Goal: Task Accomplishment & Management: Complete application form

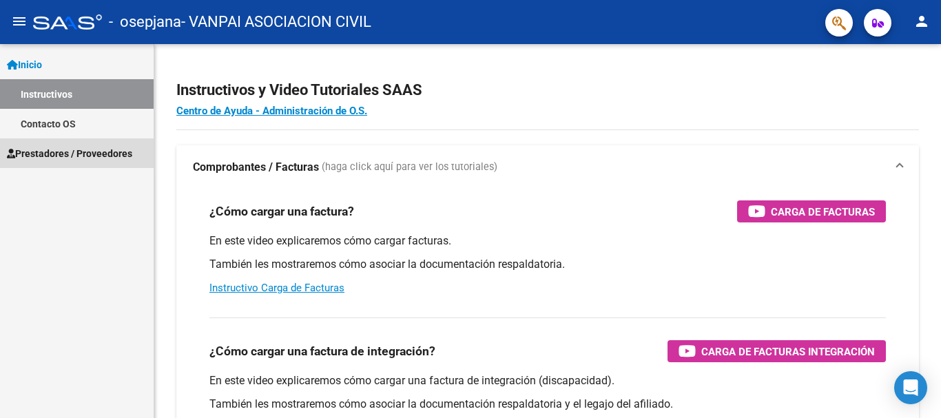
click at [60, 154] on span "Prestadores / Proveedores" at bounding box center [69, 153] width 125 height 15
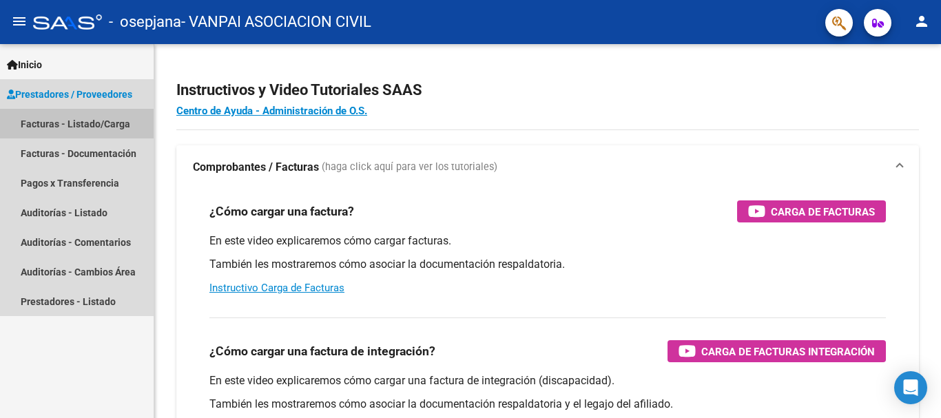
click at [61, 120] on link "Facturas - Listado/Carga" at bounding box center [77, 124] width 154 height 30
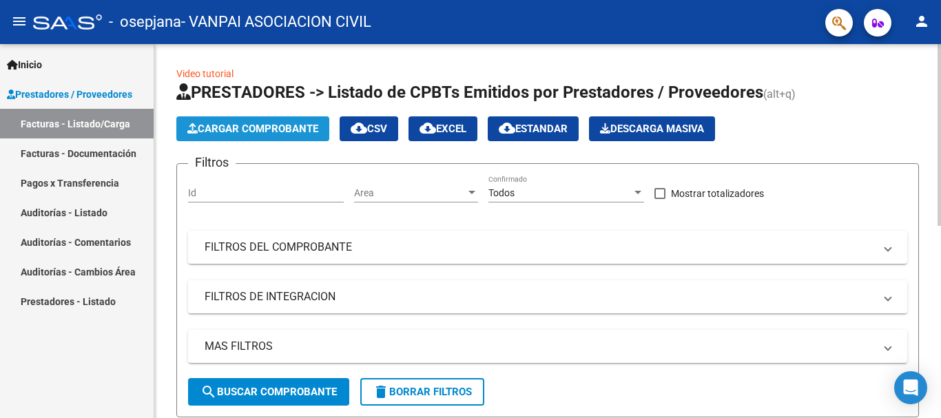
click at [234, 127] on span "Cargar Comprobante" at bounding box center [252, 129] width 131 height 12
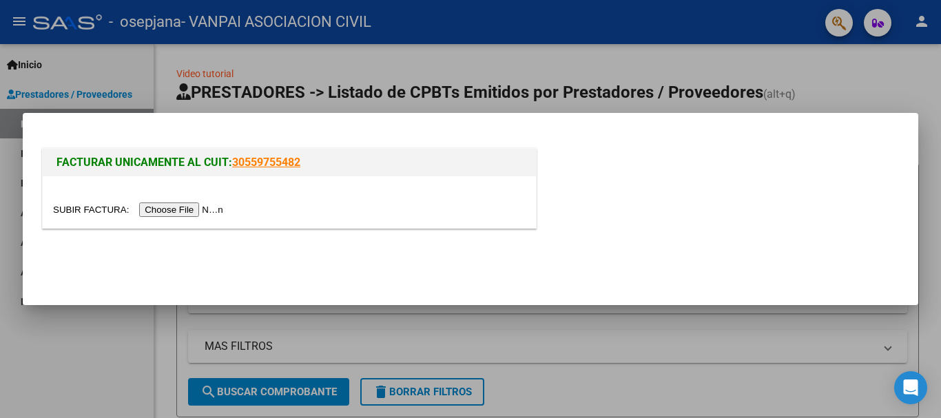
click at [202, 211] on input "file" at bounding box center [140, 210] width 174 height 14
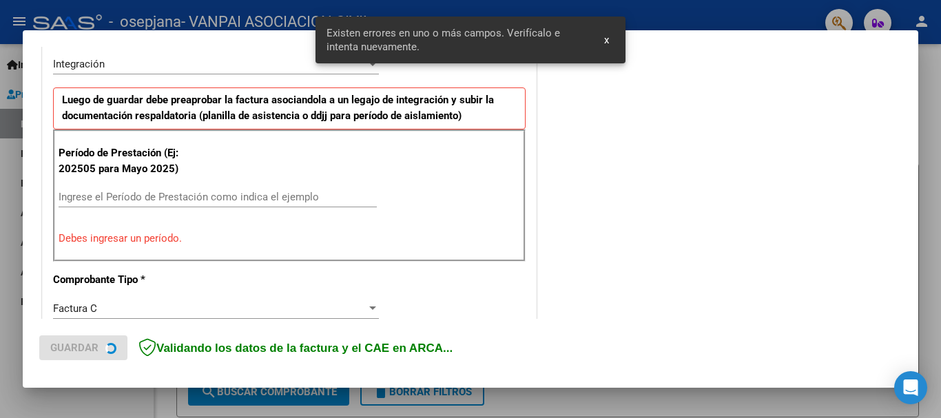
scroll to position [344, 0]
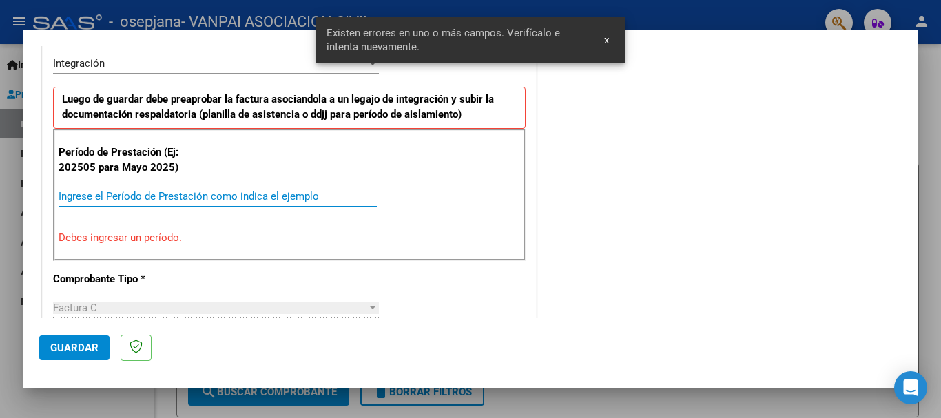
click at [103, 192] on input "Ingrese el Período de Prestación como indica el ejemplo" at bounding box center [218, 196] width 318 height 12
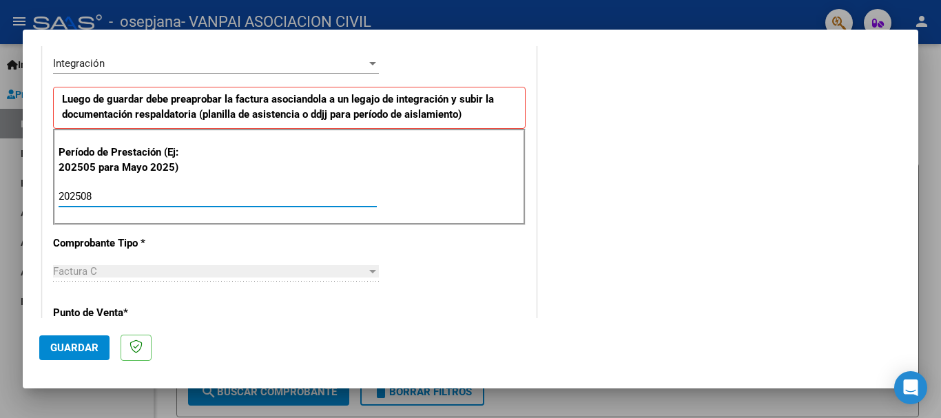
scroll to position [338, 0]
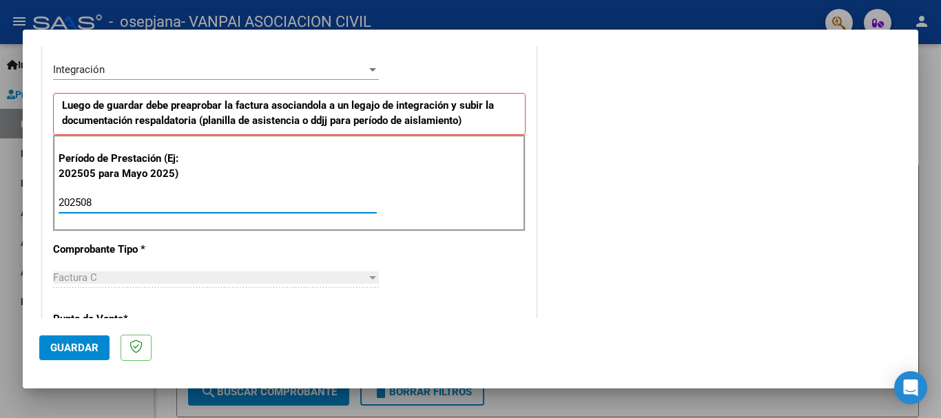
type input "202508"
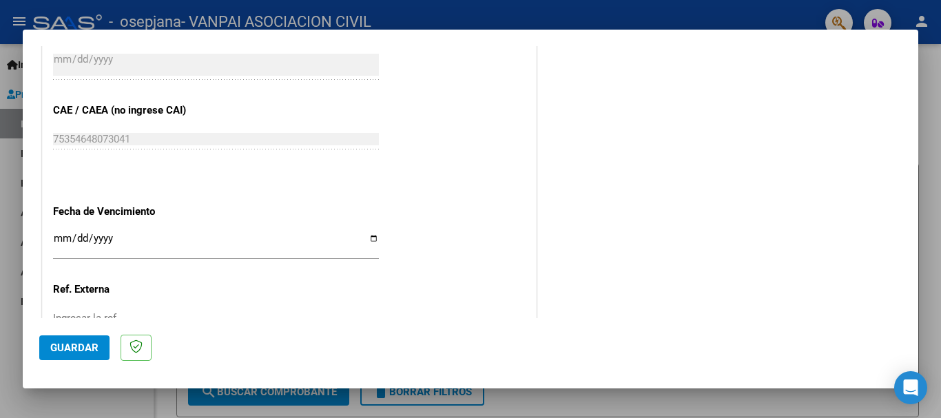
scroll to position [861, 0]
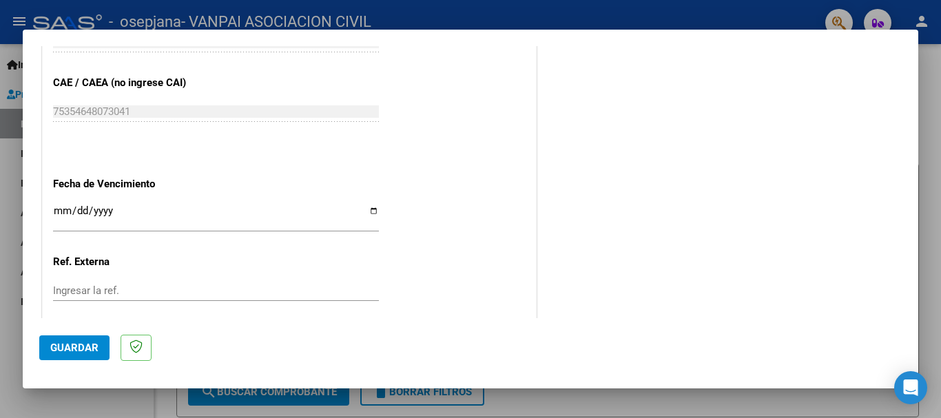
click at [54, 212] on input "Ingresar la fecha" at bounding box center [216, 216] width 326 height 22
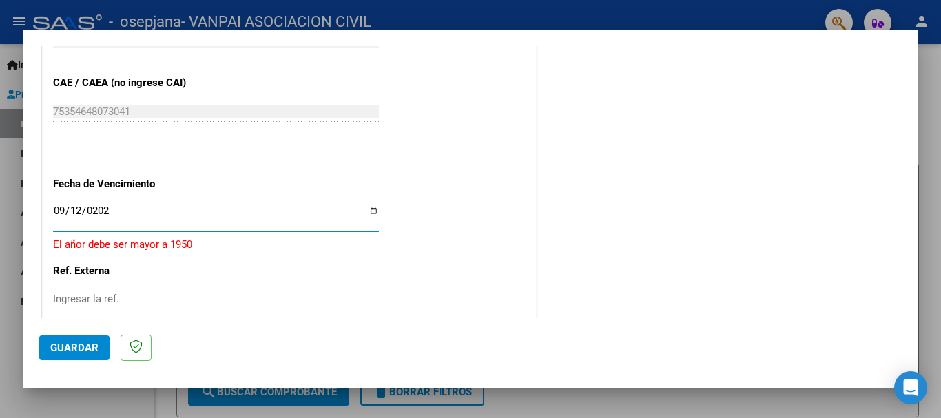
type input "[DATE]"
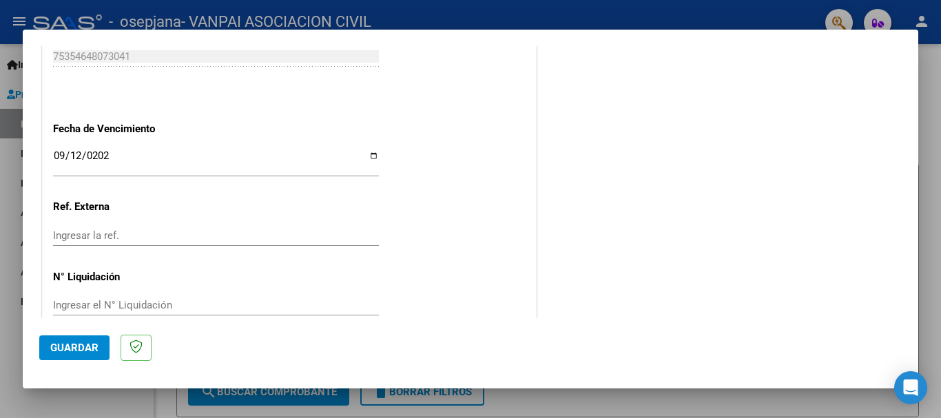
scroll to position [940, 0]
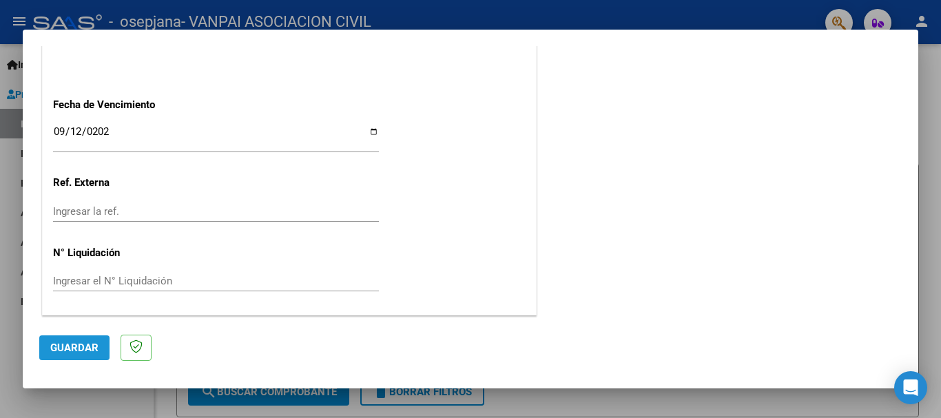
click at [76, 349] on span "Guardar" at bounding box center [74, 348] width 48 height 12
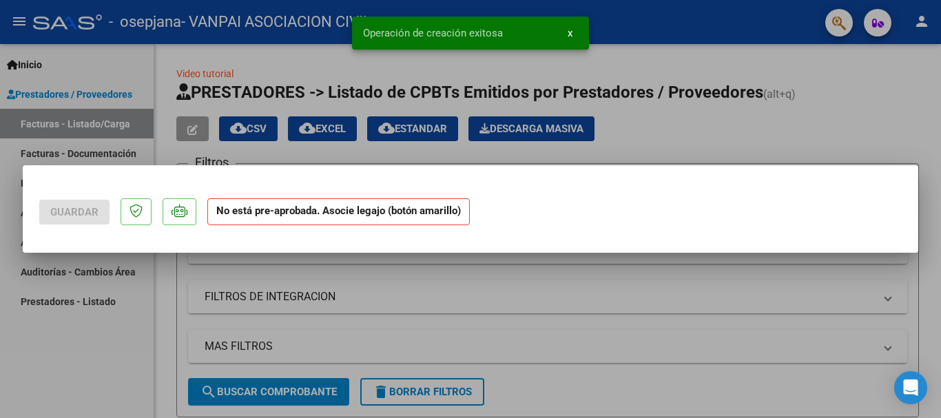
scroll to position [0, 0]
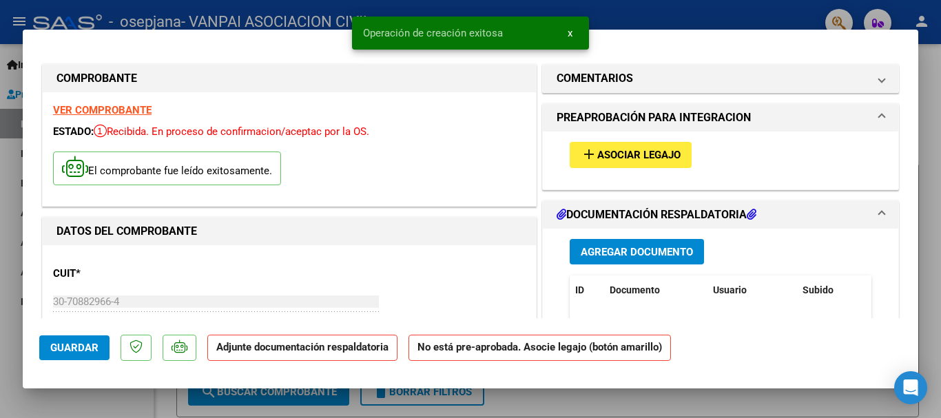
click at [597, 156] on span "Asociar Legajo" at bounding box center [638, 155] width 83 height 12
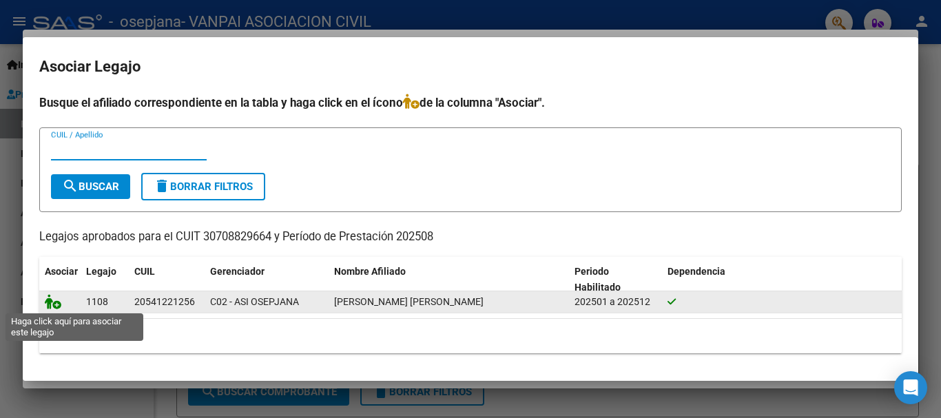
click at [51, 305] on icon at bounding box center [53, 301] width 17 height 15
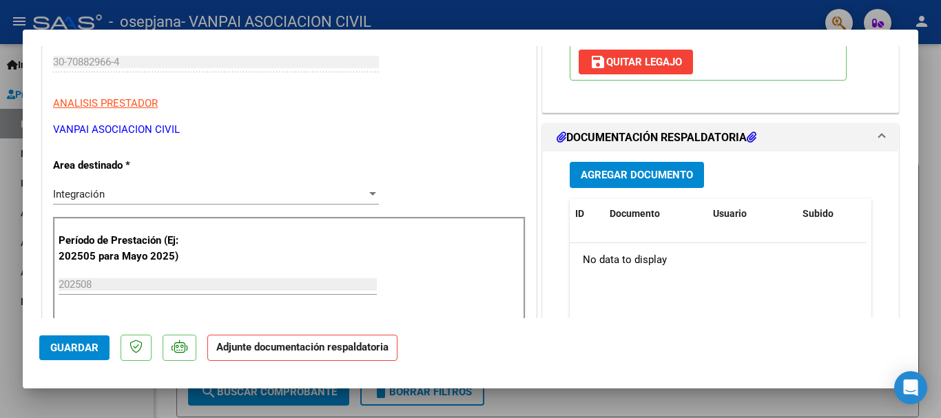
scroll to position [130, 0]
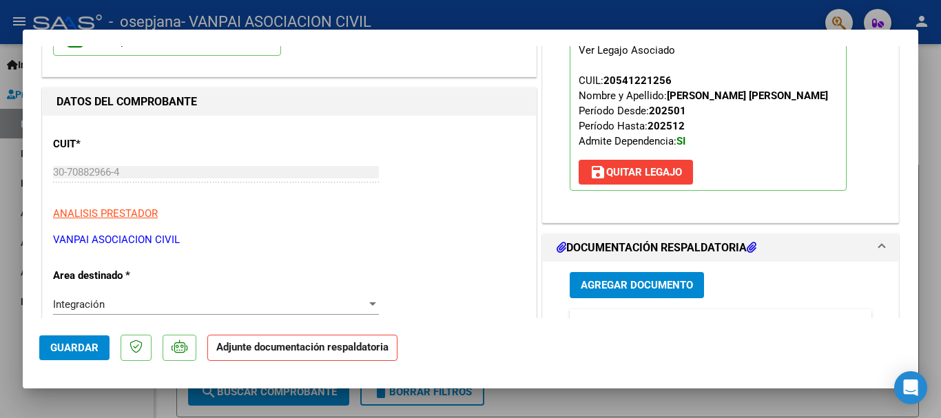
click at [657, 284] on span "Agregar Documento" at bounding box center [637, 286] width 112 height 12
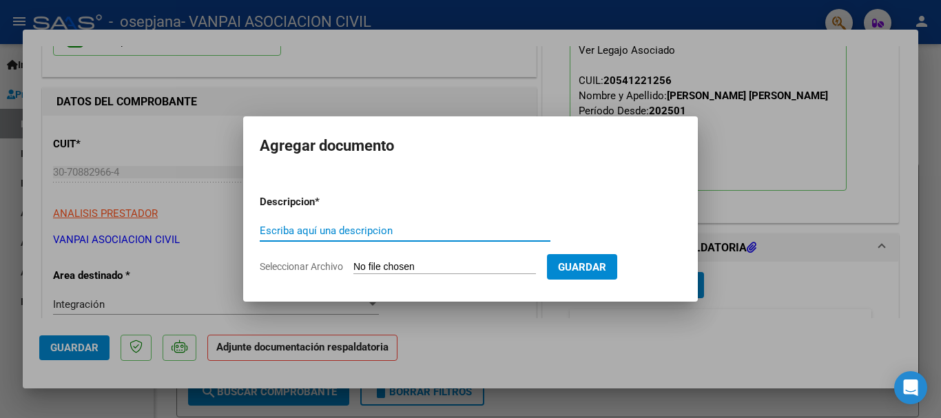
click at [330, 225] on input "Escriba aquí una descripcion" at bounding box center [405, 231] width 291 height 12
type input "factura"
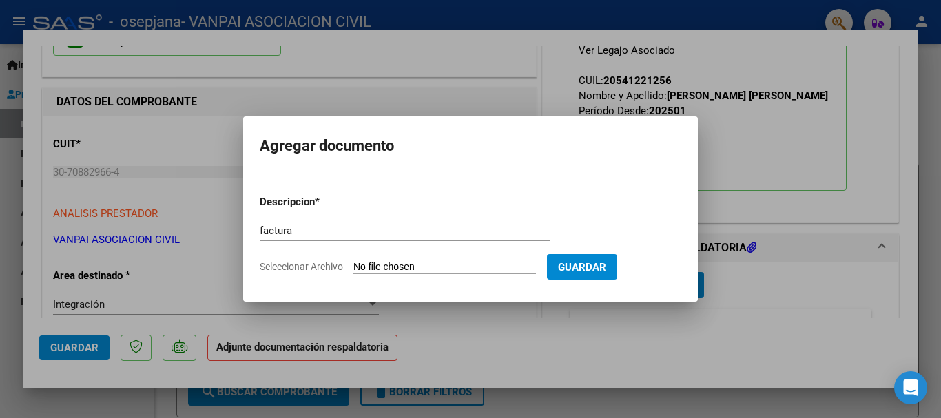
click at [381, 267] on input "Seleccionar Archivo" at bounding box center [444, 267] width 183 height 13
type input "C:\fakepath\30708829664_011_00002_00001381.pdf"
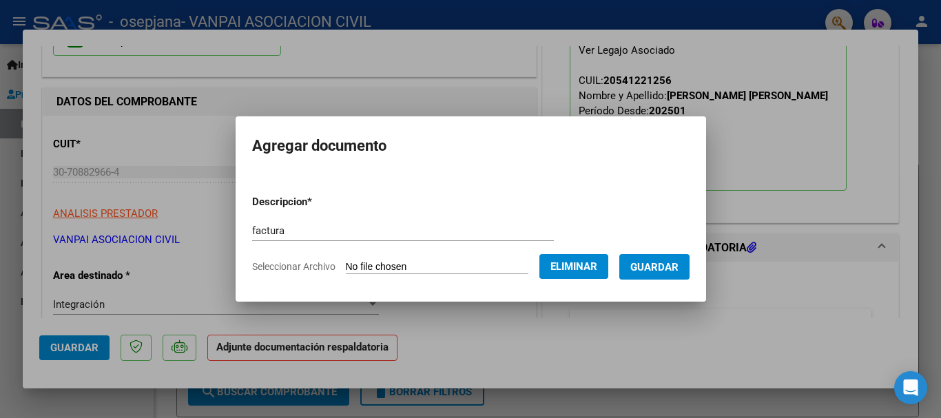
click at [656, 270] on span "Guardar" at bounding box center [654, 267] width 48 height 12
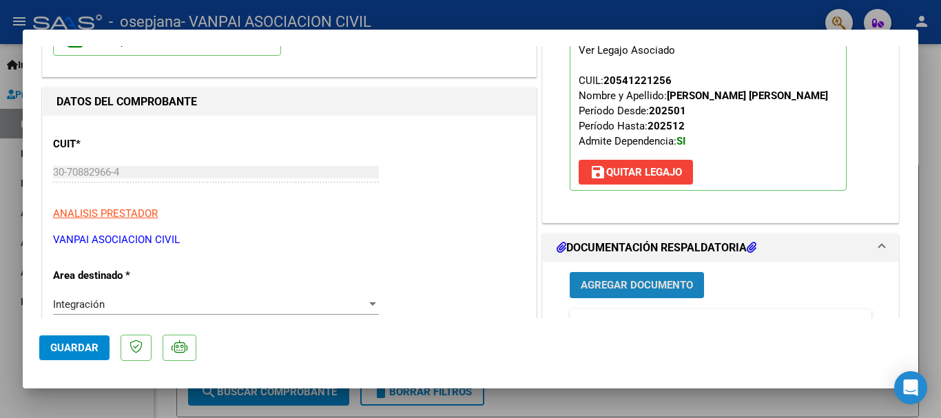
click at [622, 282] on span "Agregar Documento" at bounding box center [637, 286] width 112 height 12
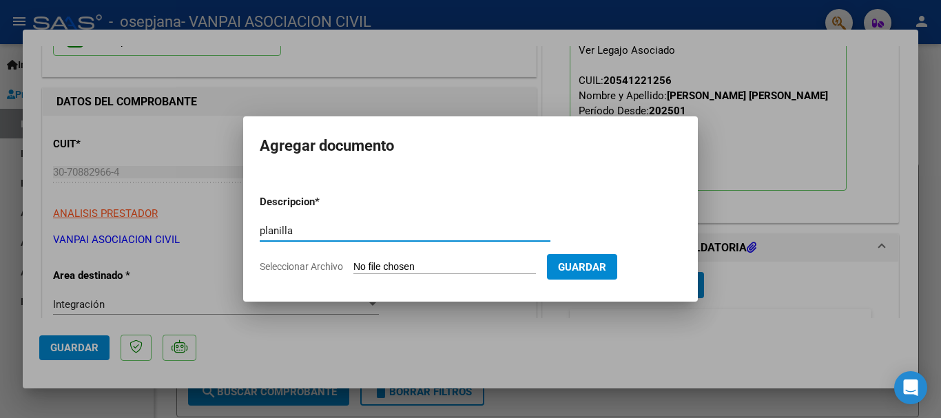
type input "planilla"
click at [386, 262] on input "Seleccionar Archivo" at bounding box center [444, 267] width 183 height 13
type input "C:\fakepath\PLANILLA.pdf"
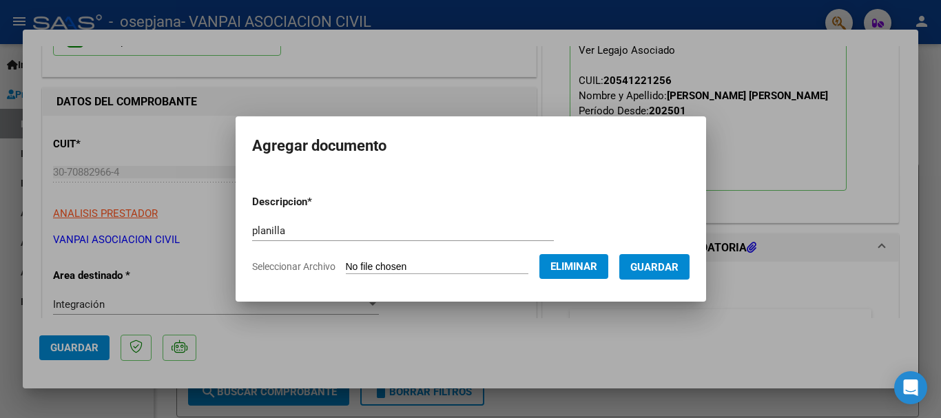
click at [659, 268] on span "Guardar" at bounding box center [654, 267] width 48 height 12
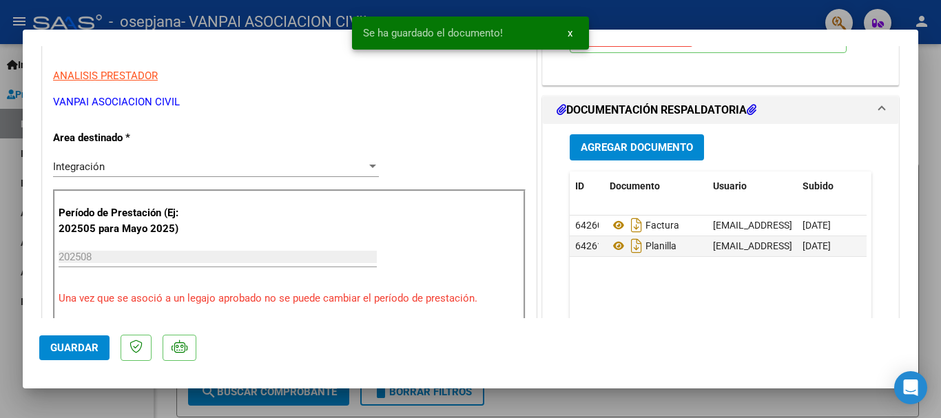
scroll to position [295, 0]
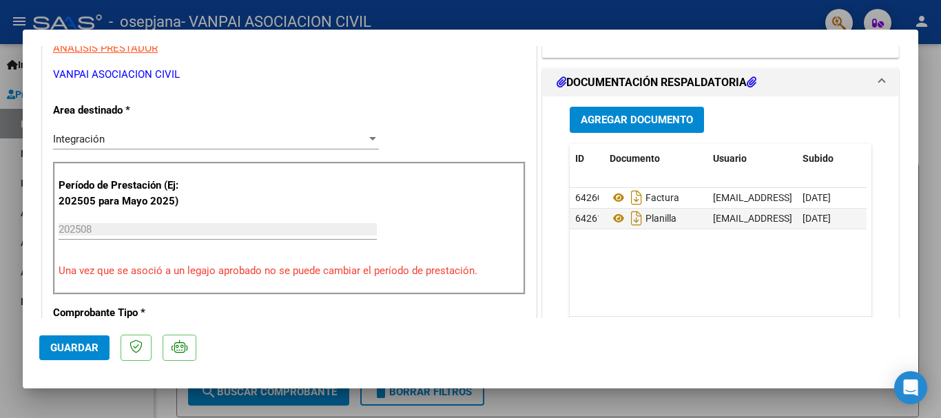
click at [79, 353] on span "Guardar" at bounding box center [74, 348] width 48 height 12
click at [592, 122] on span "Agregar Documento" at bounding box center [637, 120] width 112 height 12
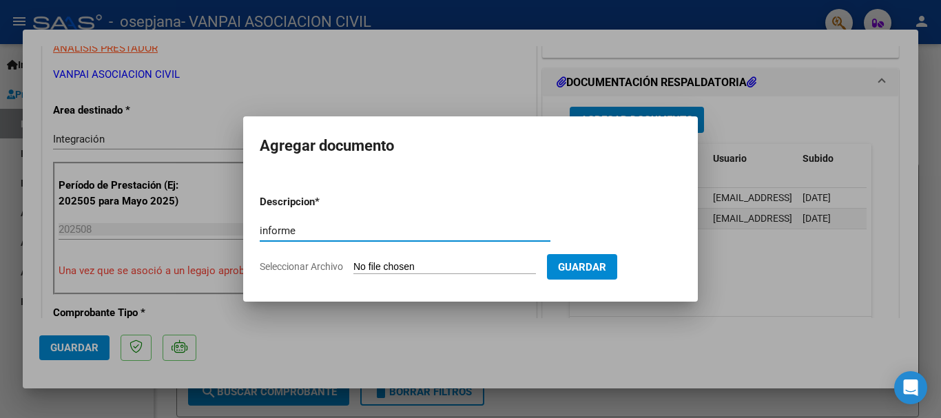
type input "informe"
click at [382, 269] on input "Seleccionar Archivo" at bounding box center [444, 267] width 183 height 13
type input "C:\fakepath\INFORME.pdf"
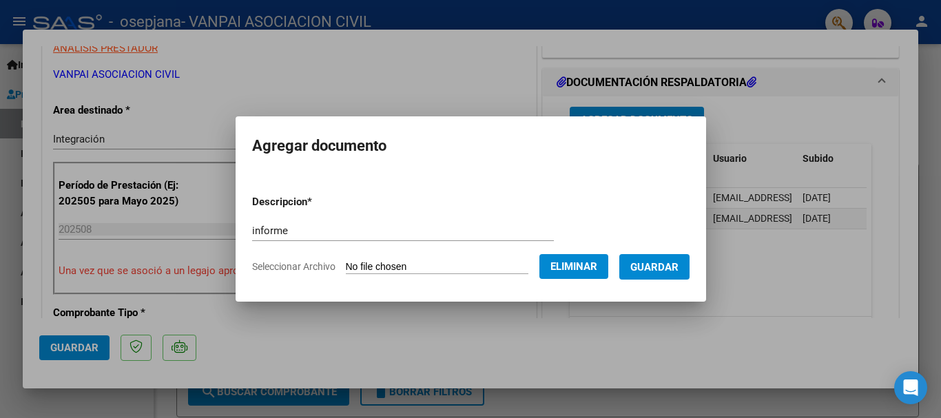
click at [660, 258] on button "Guardar" at bounding box center [654, 266] width 70 height 25
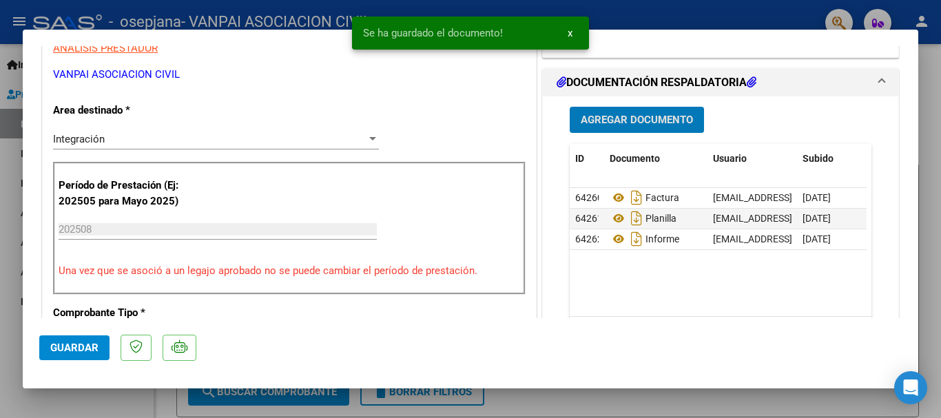
click at [74, 347] on span "Guardar" at bounding box center [74, 348] width 48 height 12
click at [5, 313] on div at bounding box center [470, 209] width 941 height 418
type input "$ 0,00"
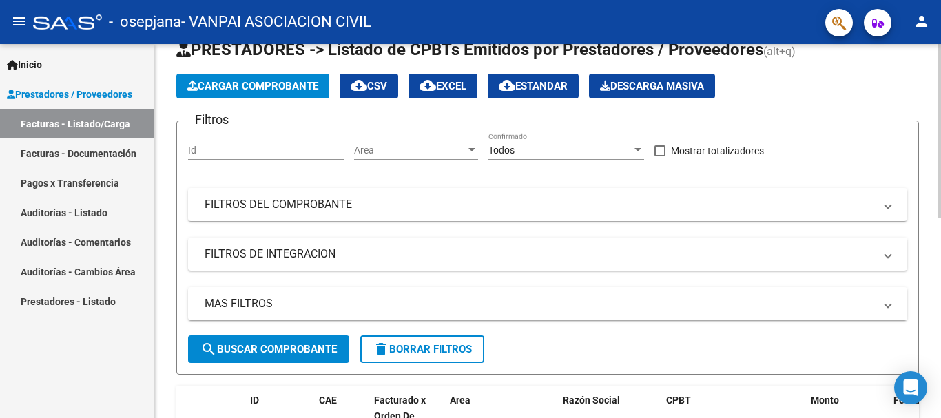
scroll to position [144, 0]
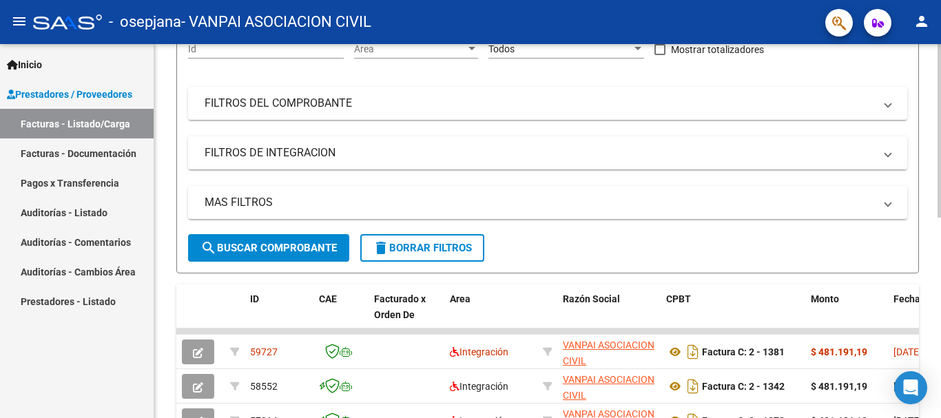
click at [940, 278] on div at bounding box center [939, 200] width 3 height 174
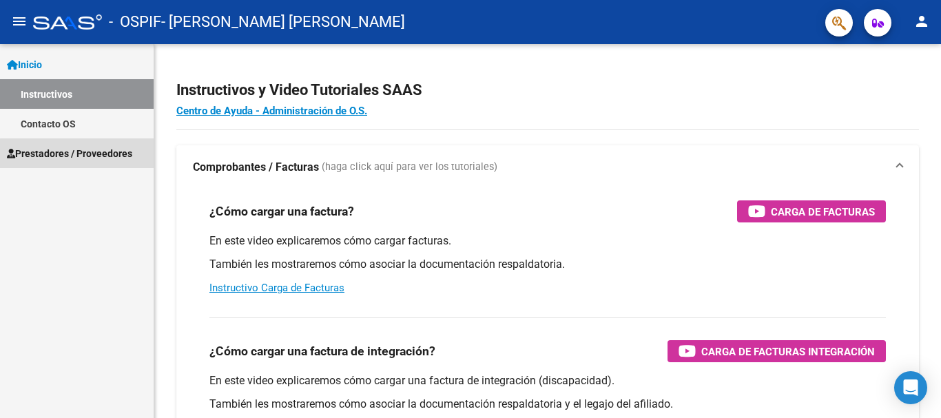
click at [114, 156] on span "Prestadores / Proveedores" at bounding box center [69, 153] width 125 height 15
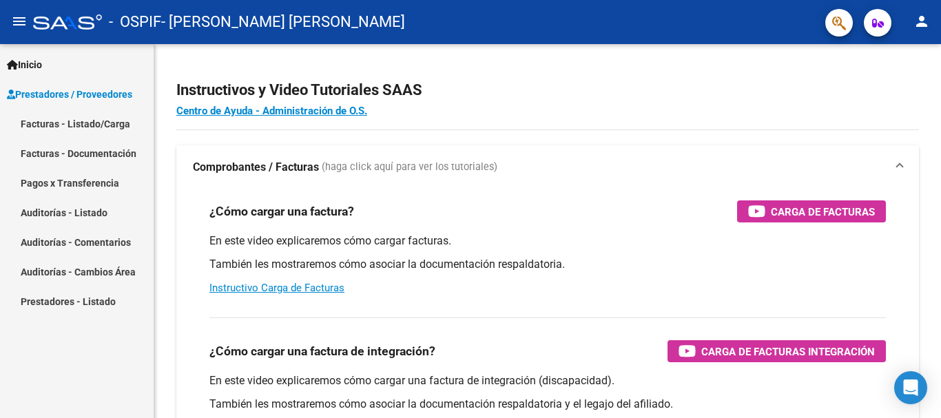
click at [89, 125] on link "Facturas - Listado/Carga" at bounding box center [77, 124] width 154 height 30
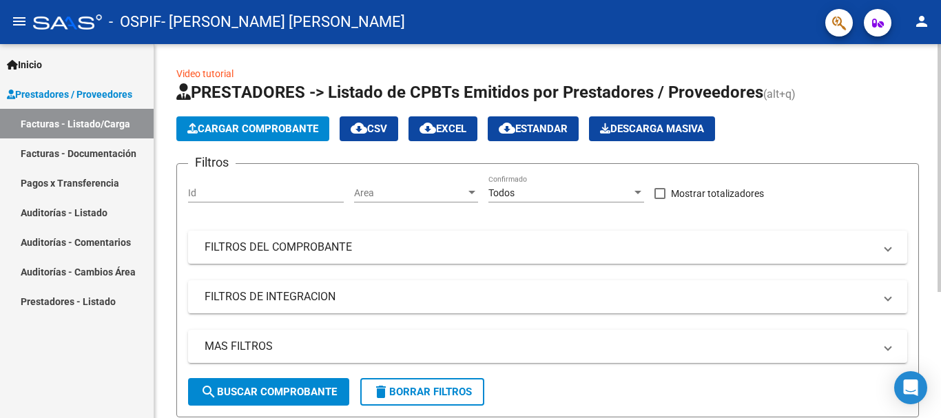
click at [226, 130] on span "Cargar Comprobante" at bounding box center [252, 129] width 131 height 12
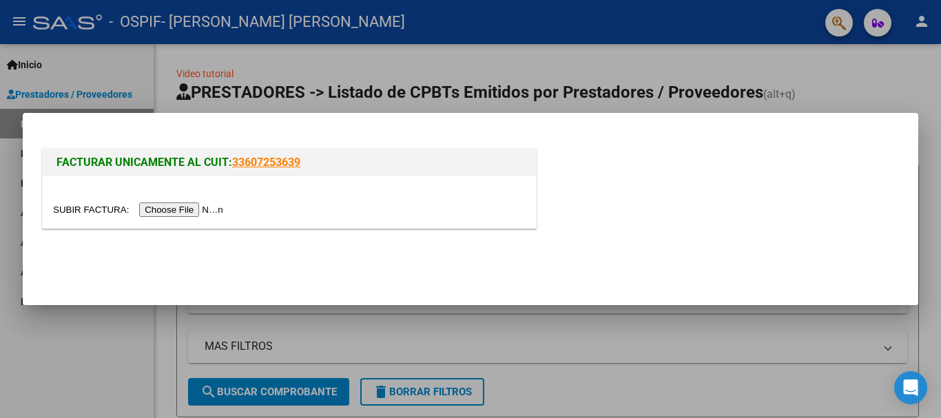
click at [197, 210] on input "file" at bounding box center [140, 210] width 174 height 14
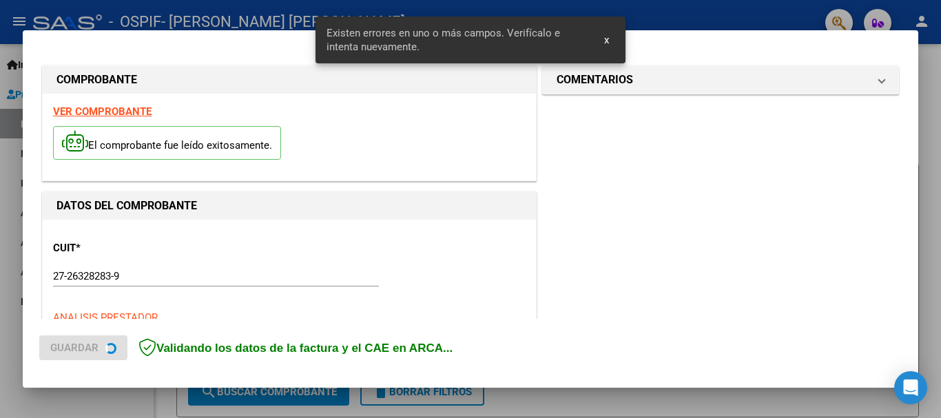
scroll to position [344, 0]
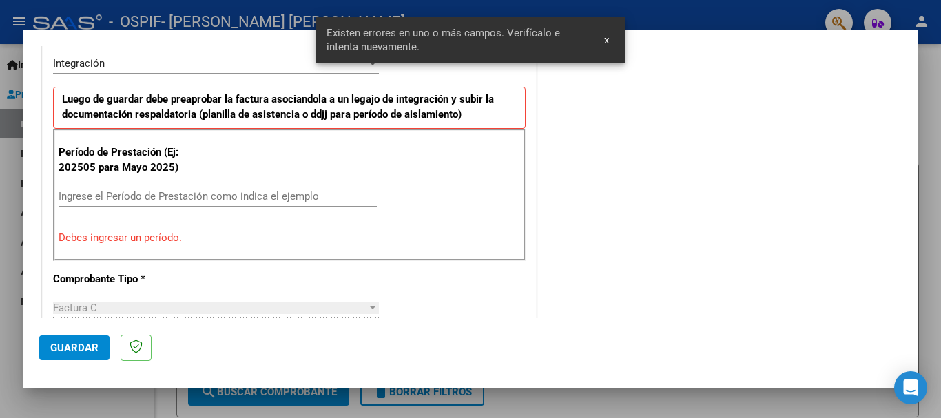
click at [608, 48] on button "x" at bounding box center [606, 40] width 27 height 25
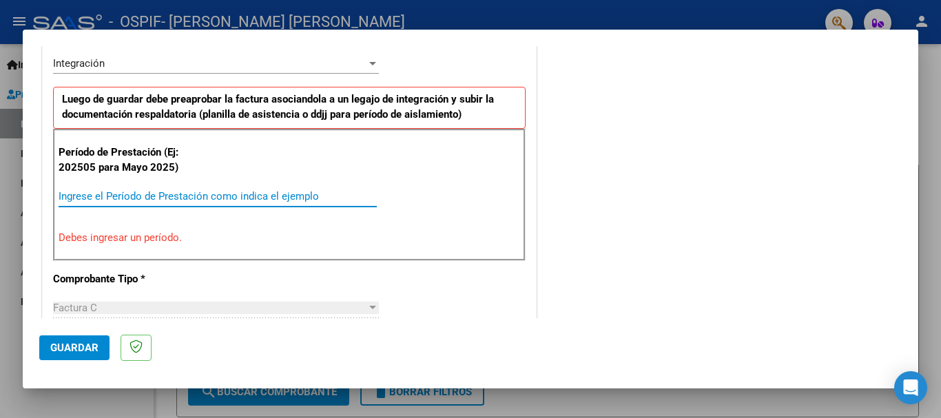
click at [76, 196] on input "Ingrese el Período de Prestación como indica el ejemplo" at bounding box center [218, 196] width 318 height 12
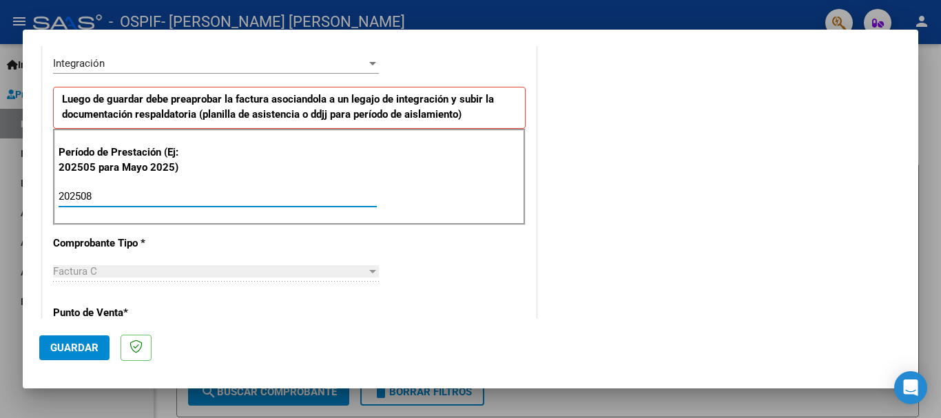
type input "202508"
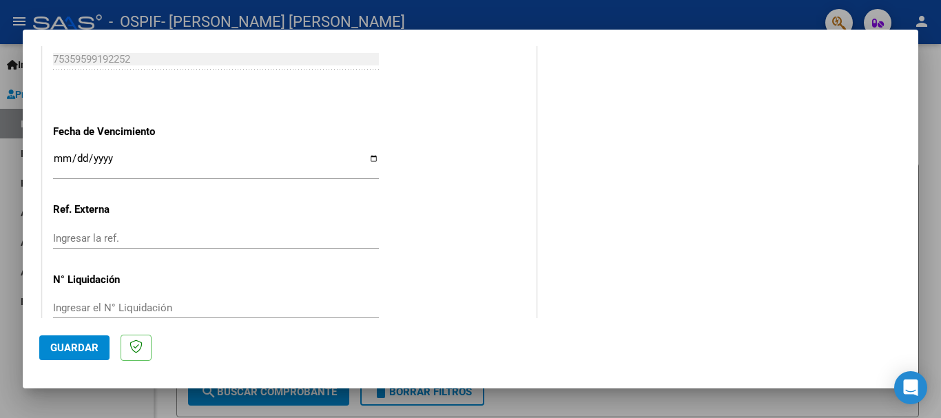
scroll to position [940, 0]
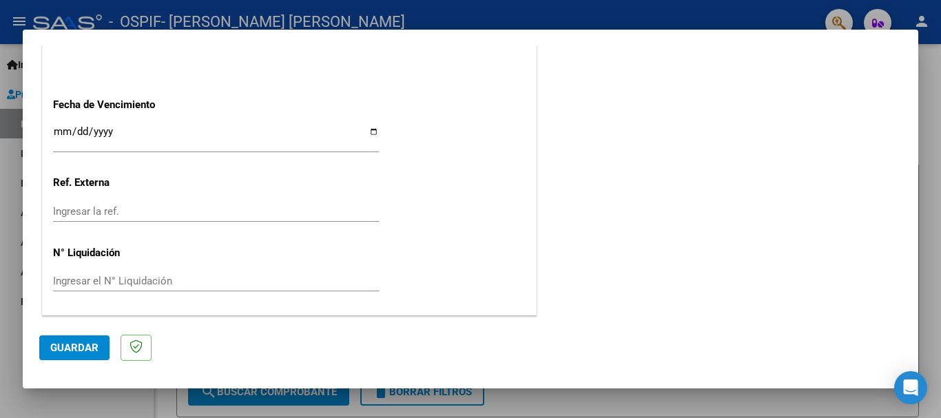
click at [61, 139] on input "Ingresar la fecha" at bounding box center [216, 137] width 326 height 22
type input "5025-09-12"
click at [87, 349] on span "Guardar" at bounding box center [74, 348] width 48 height 12
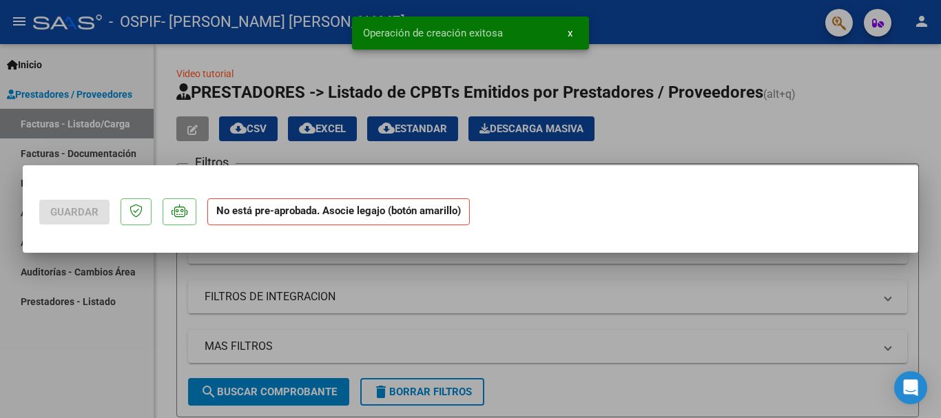
scroll to position [0, 0]
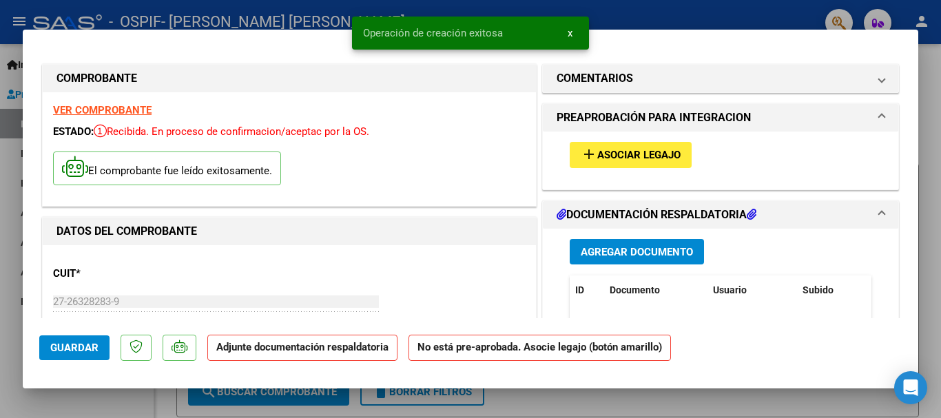
click at [603, 163] on button "add Asociar Legajo" at bounding box center [631, 154] width 122 height 25
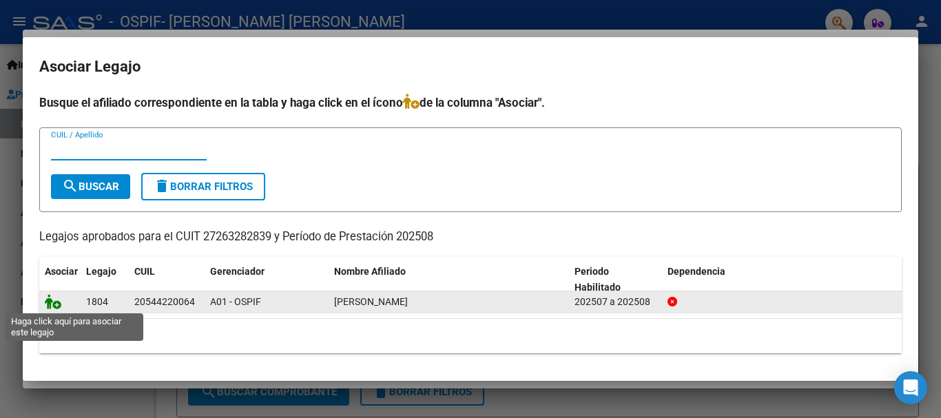
click at [52, 302] on icon at bounding box center [53, 301] width 17 height 15
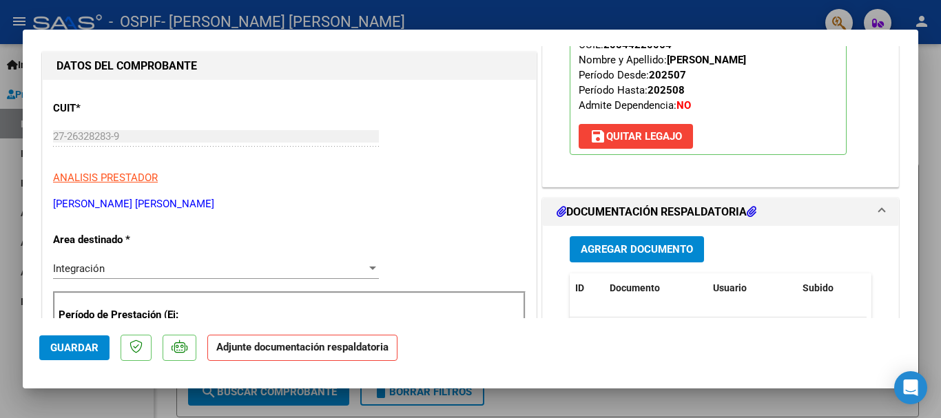
scroll to position [193, 0]
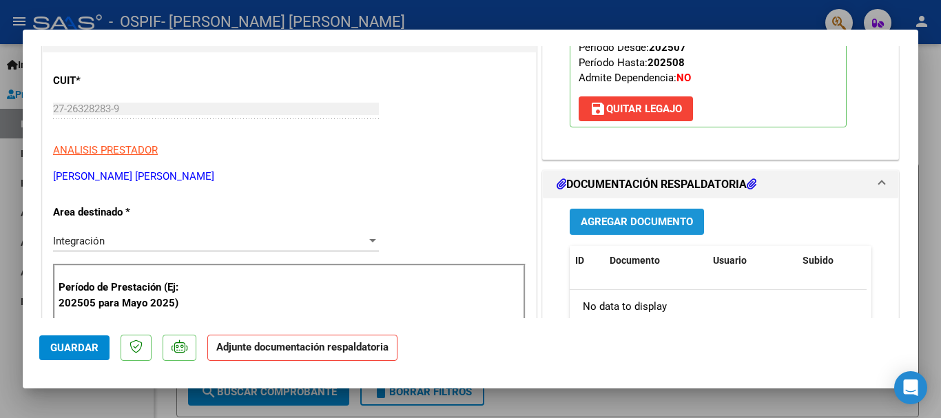
click at [657, 228] on span "Agregar Documento" at bounding box center [637, 222] width 112 height 12
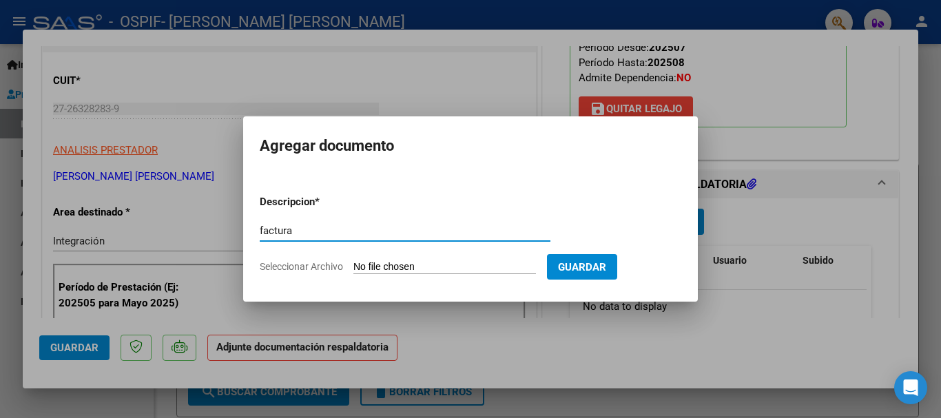
type input "factura"
click at [403, 271] on input "Seleccionar Archivo" at bounding box center [444, 267] width 183 height 13
type input "C:\fakepath\27263282839_011_00002_00000536.pdf"
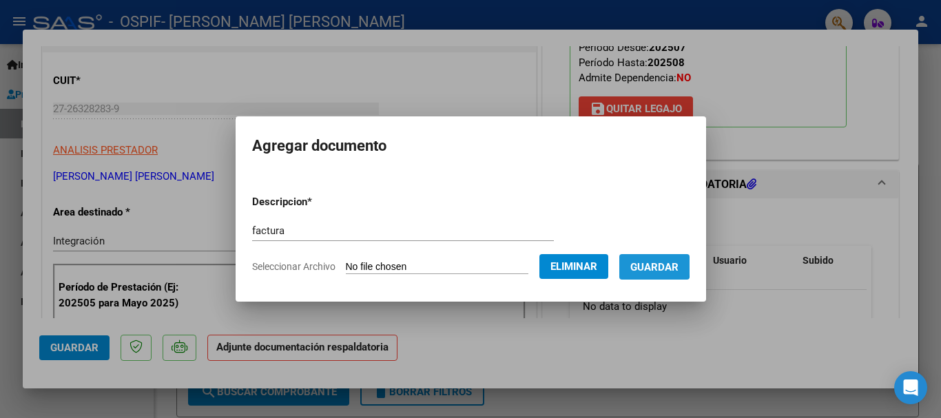
click at [649, 265] on span "Guardar" at bounding box center [654, 267] width 48 height 12
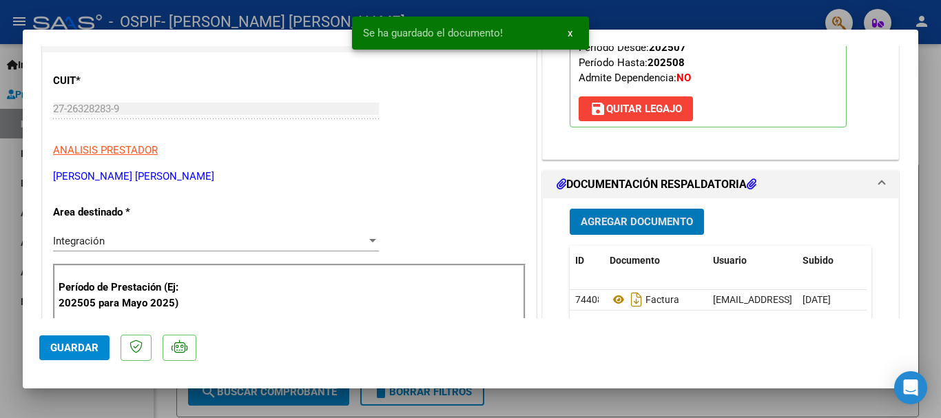
click at [639, 223] on span "Agregar Documento" at bounding box center [637, 222] width 112 height 12
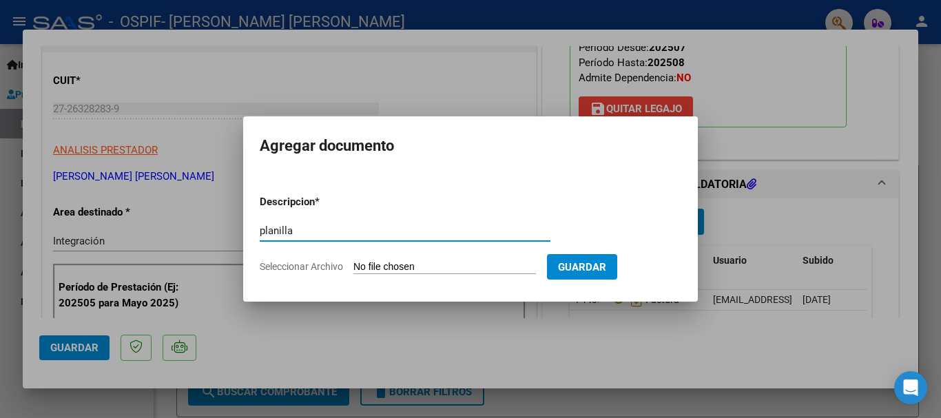
type input "planilla"
click at [445, 262] on input "Seleccionar Archivo" at bounding box center [444, 267] width 183 height 13
type input "C:\fakepath\PLANILLA.pdf"
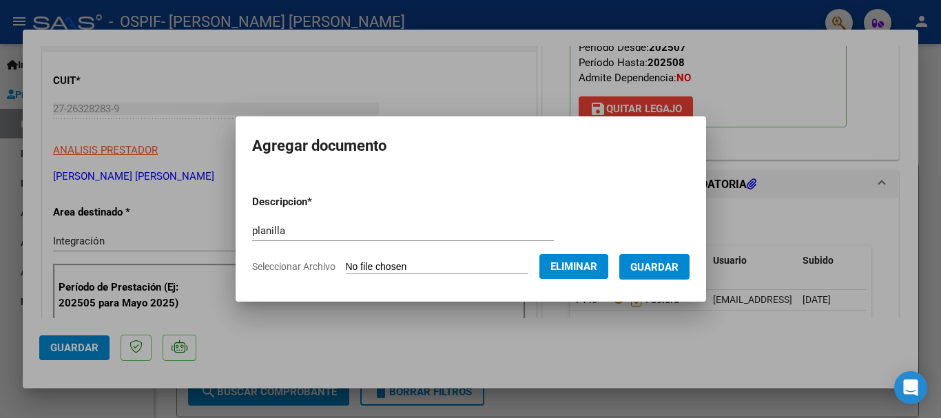
click at [657, 267] on span "Guardar" at bounding box center [654, 267] width 48 height 12
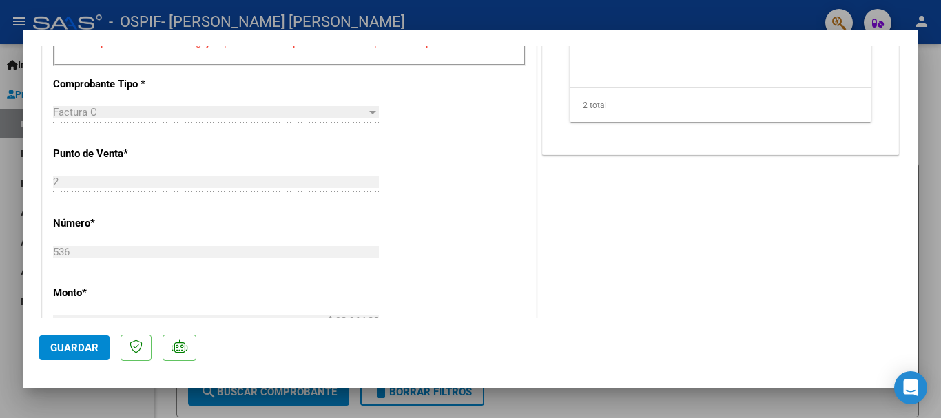
scroll to position [551, 0]
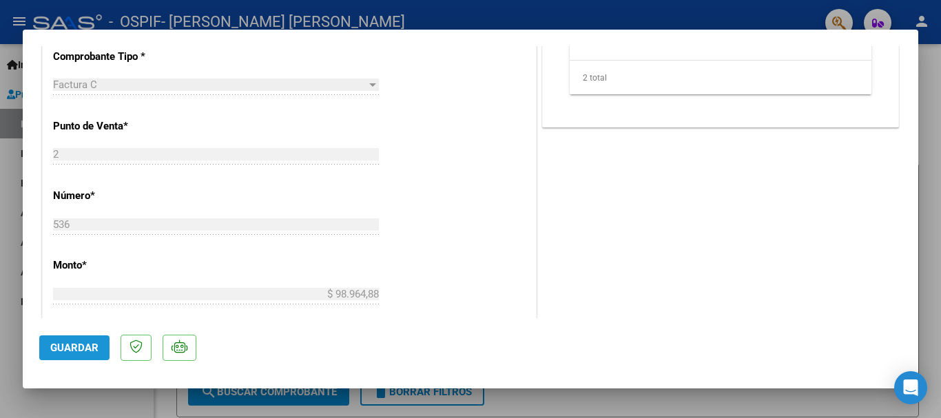
click at [92, 351] on span "Guardar" at bounding box center [74, 348] width 48 height 12
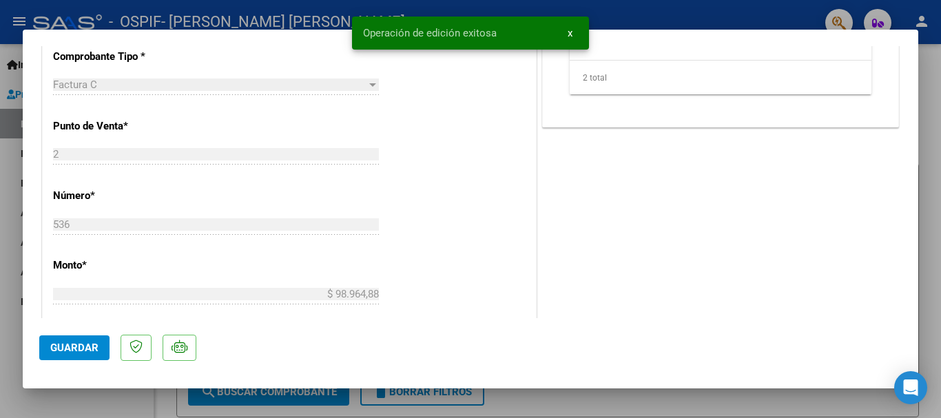
click at [11, 351] on div at bounding box center [470, 209] width 941 height 418
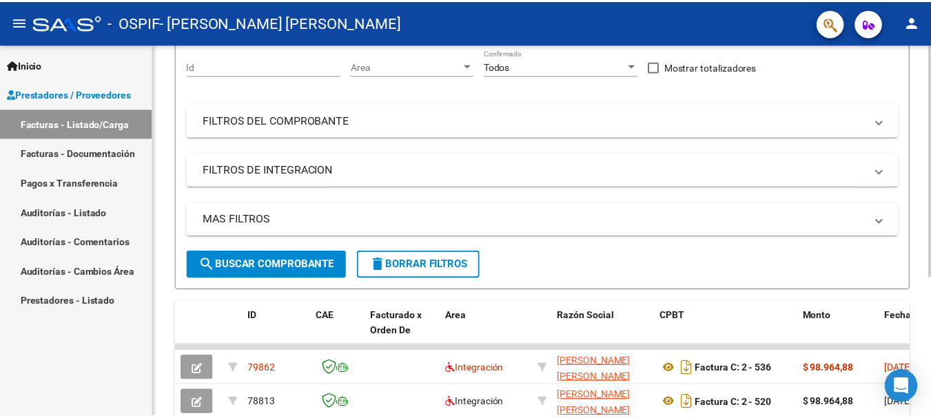
scroll to position [149, 0]
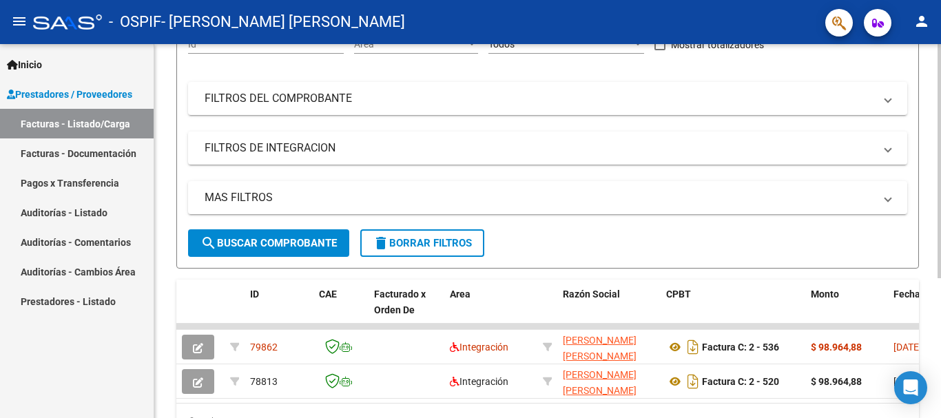
click at [940, 349] on div at bounding box center [939, 259] width 3 height 234
click at [919, 27] on mat-icon "person" at bounding box center [922, 21] width 17 height 17
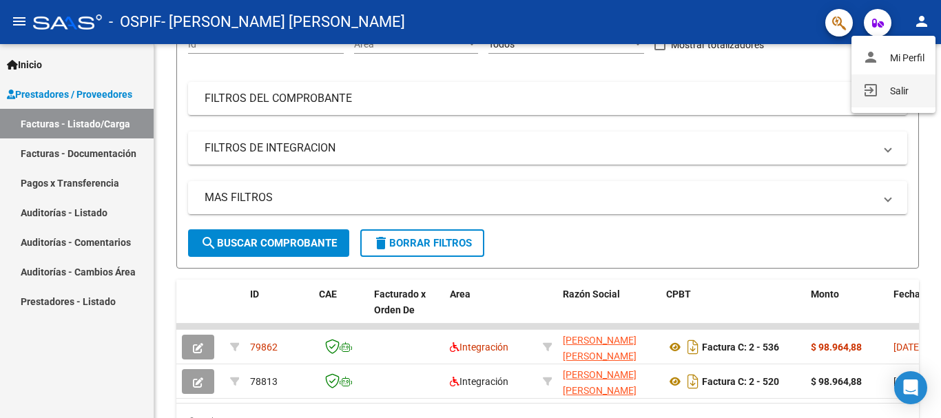
click at [897, 89] on button "exit_to_app Salir" at bounding box center [894, 90] width 84 height 33
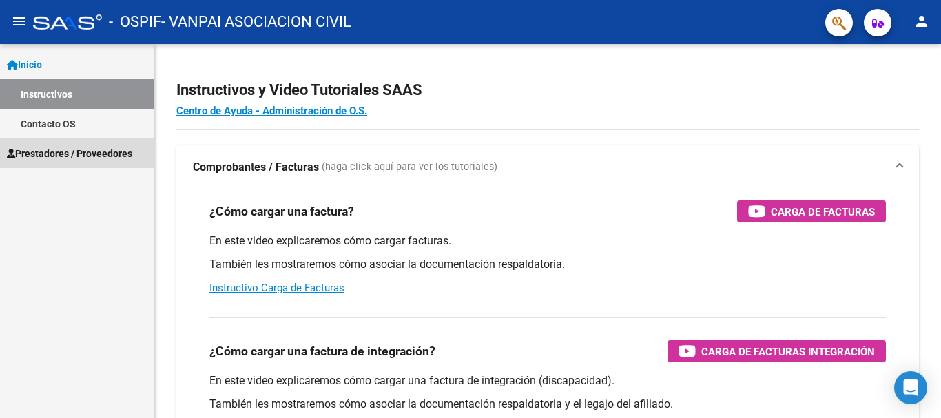
click at [86, 158] on span "Prestadores / Proveedores" at bounding box center [69, 153] width 125 height 15
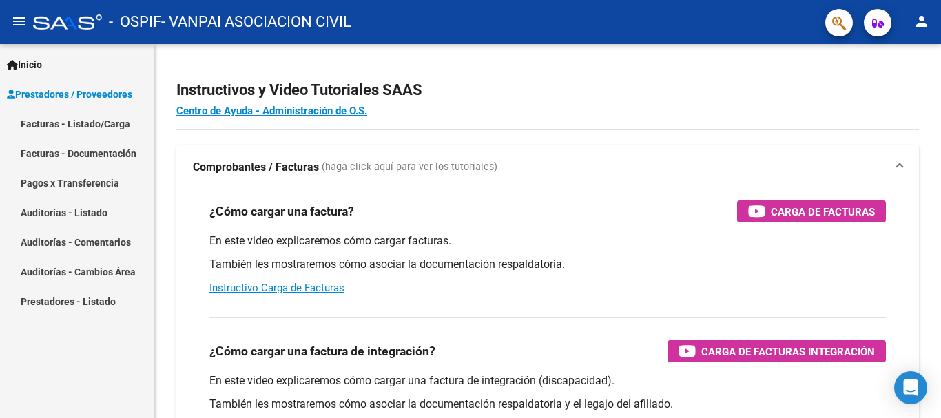
click at [87, 123] on link "Facturas - Listado/Carga" at bounding box center [77, 124] width 154 height 30
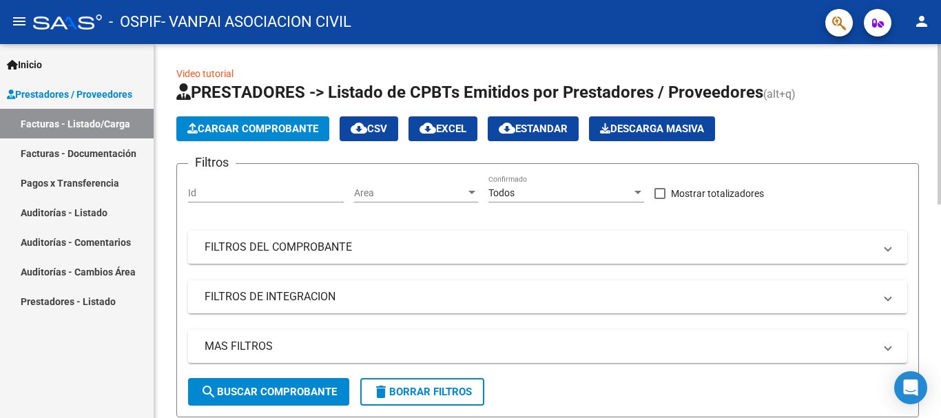
click at [226, 126] on span "Cargar Comprobante" at bounding box center [252, 129] width 131 height 12
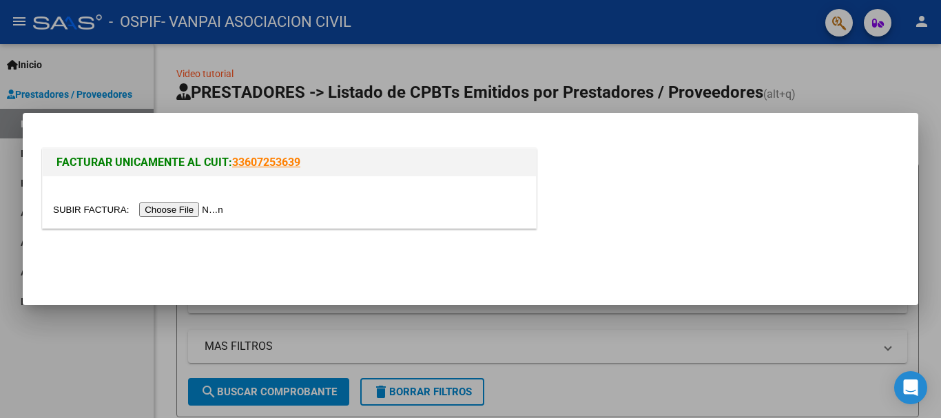
click at [199, 207] on input "file" at bounding box center [140, 210] width 174 height 14
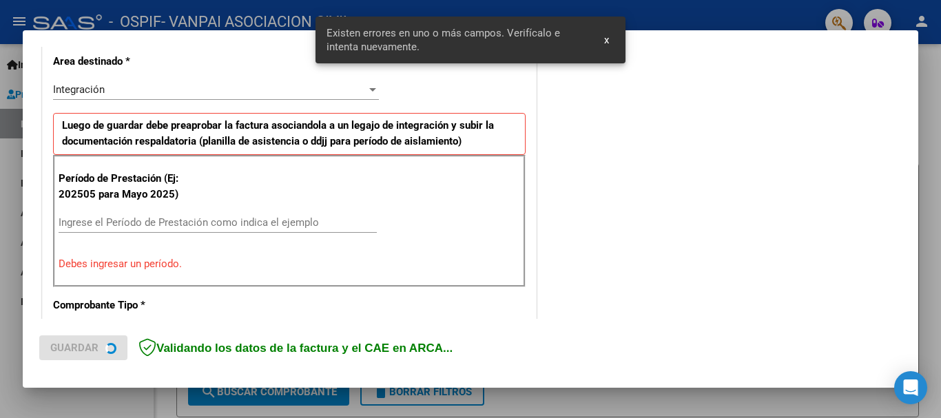
scroll to position [344, 0]
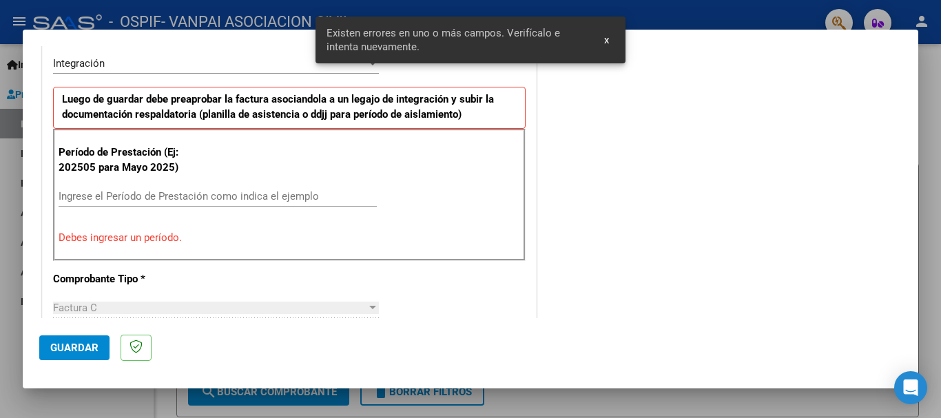
click at [606, 43] on span "x" at bounding box center [606, 40] width 5 height 12
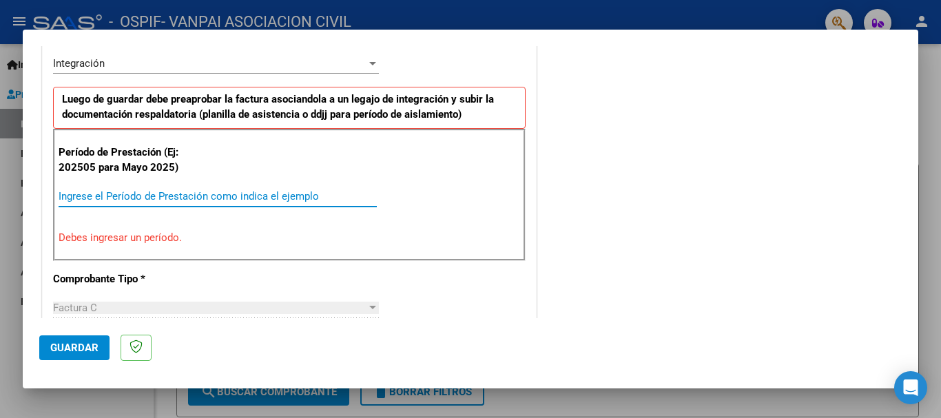
click at [92, 198] on input "Ingrese el Período de Prestación como indica el ejemplo" at bounding box center [218, 196] width 318 height 12
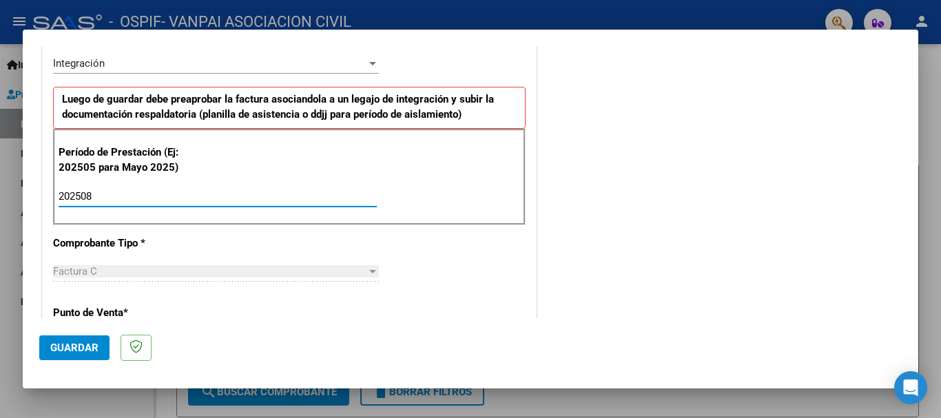
type input "202508"
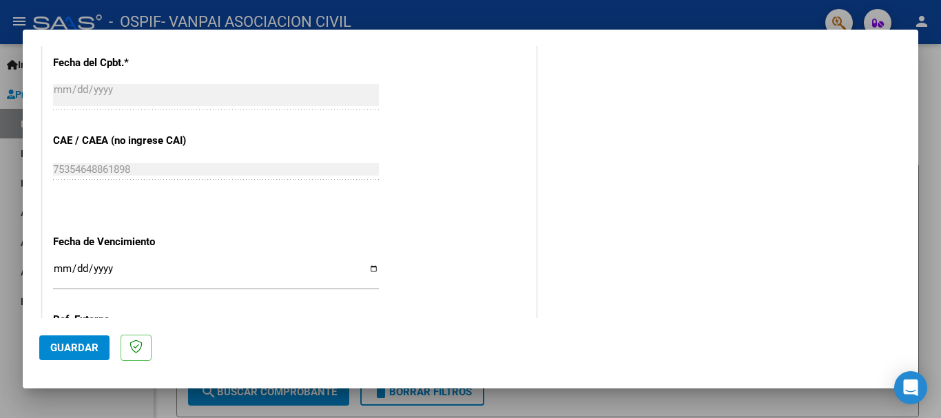
scroll to position [858, 0]
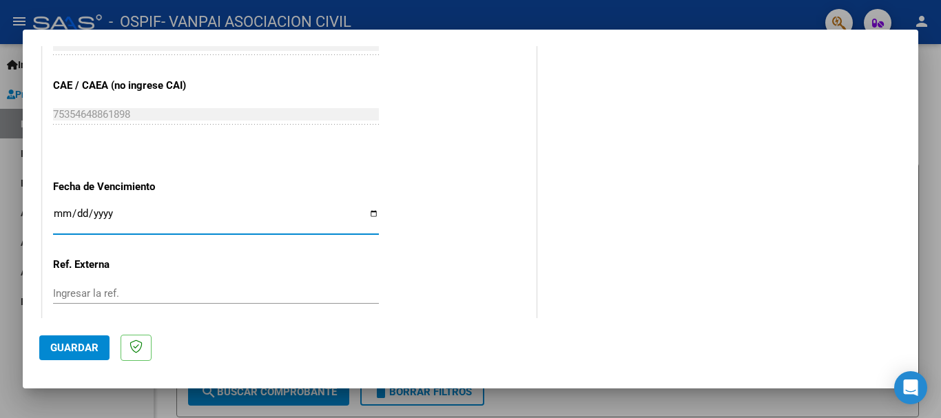
click at [56, 216] on input "Ingresar la fecha" at bounding box center [216, 219] width 326 height 22
type input "[DATE]"
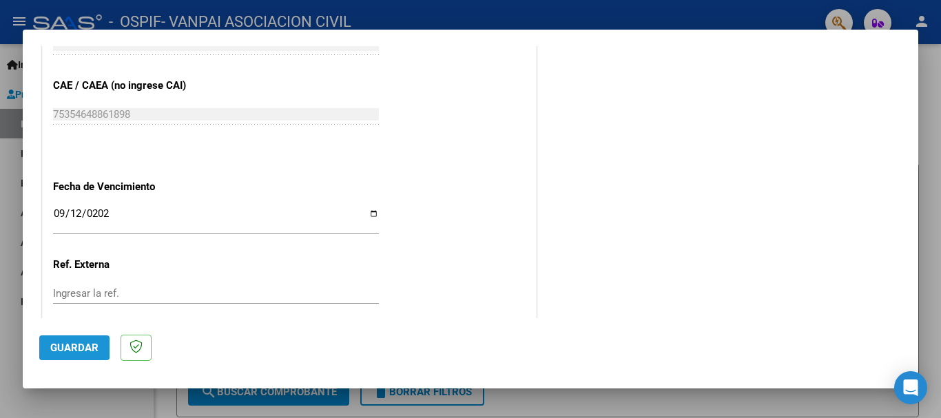
click at [68, 347] on span "Guardar" at bounding box center [74, 348] width 48 height 12
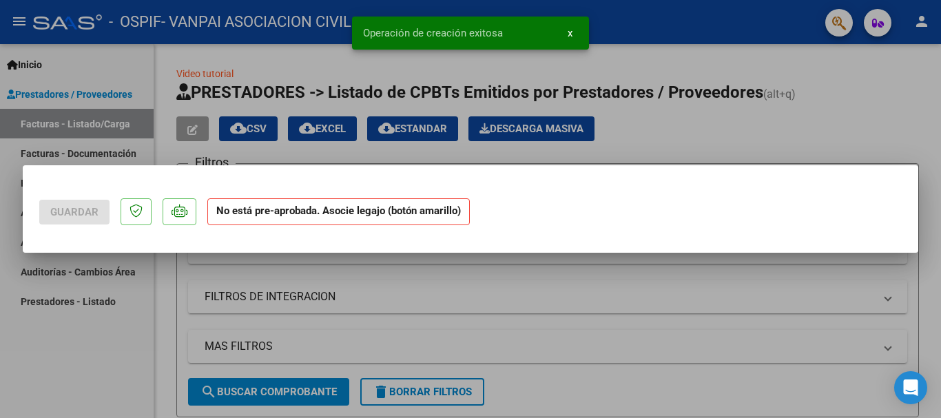
scroll to position [0, 0]
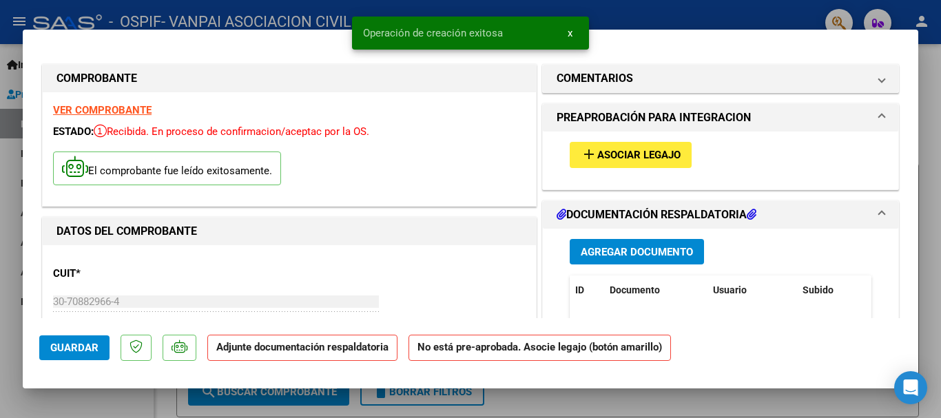
click at [623, 155] on span "Asociar Legajo" at bounding box center [638, 155] width 83 height 12
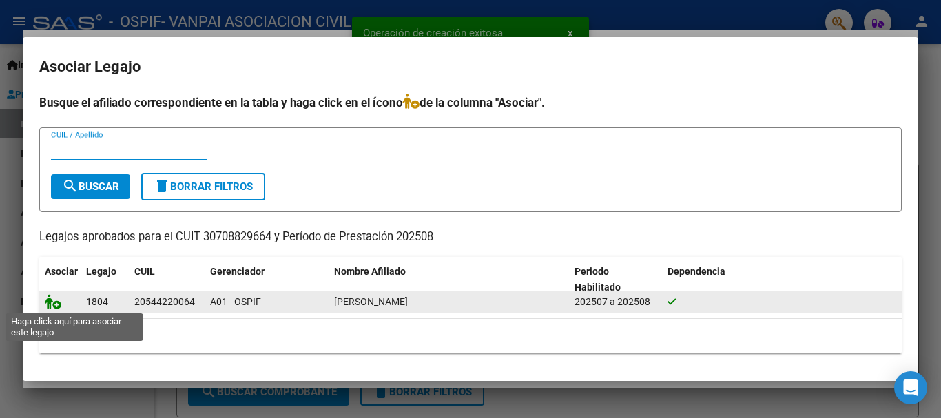
click at [50, 307] on icon at bounding box center [53, 301] width 17 height 15
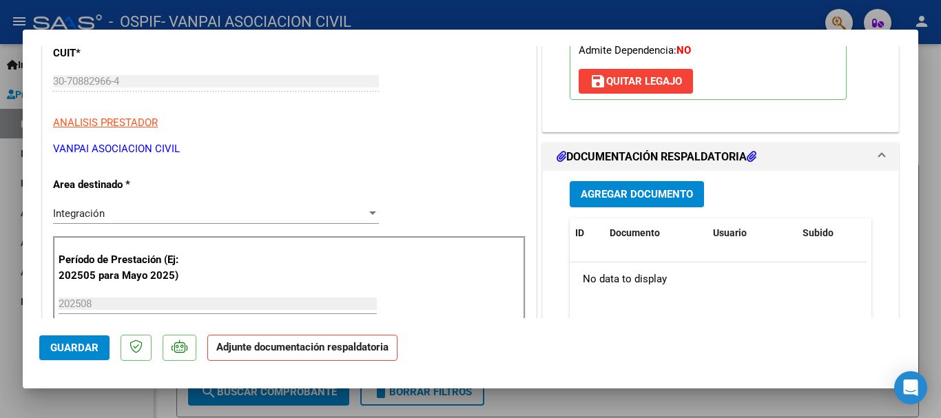
scroll to position [248, 0]
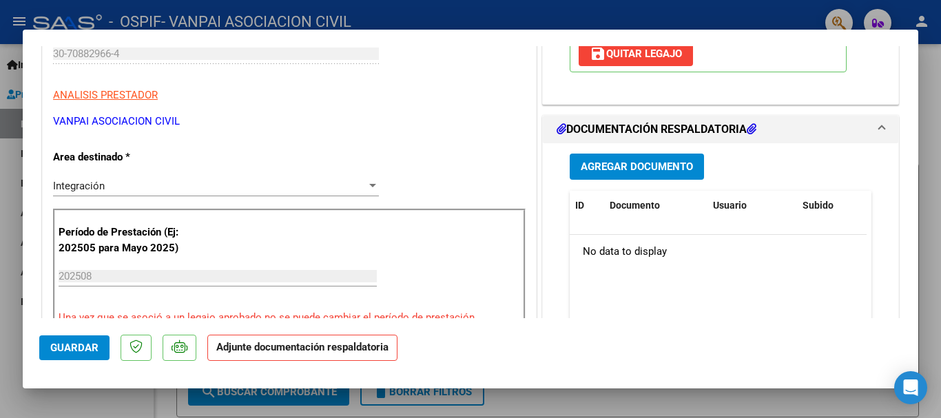
click at [674, 161] on span "Agregar Documento" at bounding box center [637, 167] width 112 height 12
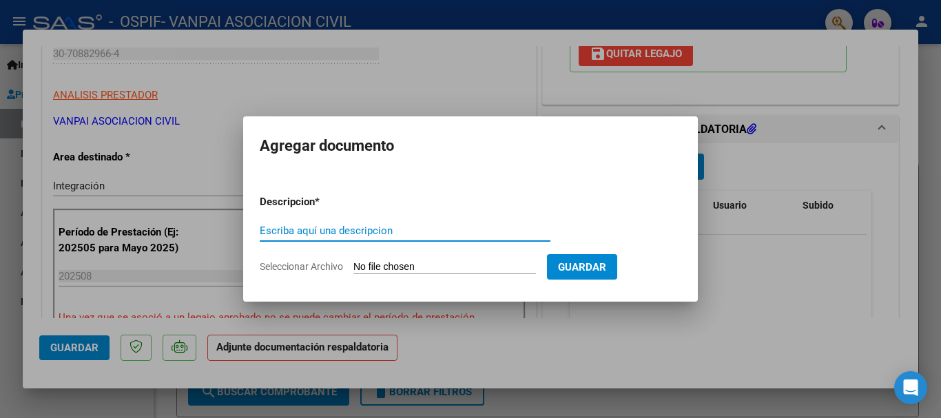
click at [375, 227] on input "Escriba aquí una descripcion" at bounding box center [405, 231] width 291 height 12
type input "factura"
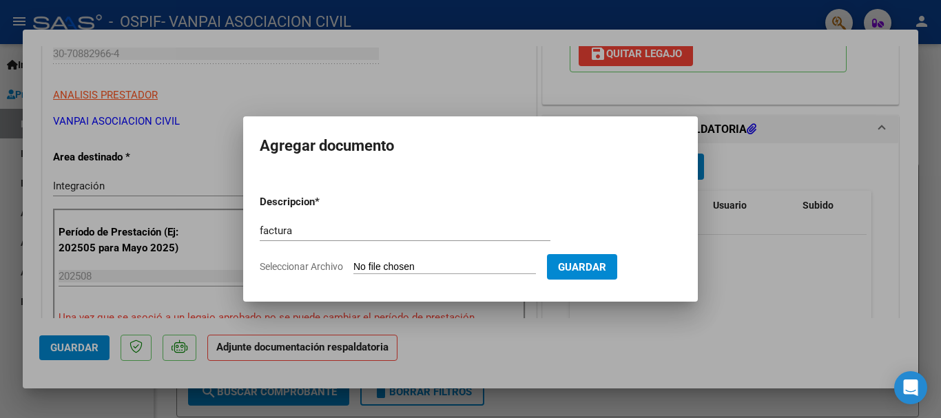
click at [384, 263] on input "Seleccionar Archivo" at bounding box center [444, 267] width 183 height 13
type input "C:\fakepath\30708829664_011_00002_00001384.pdf"
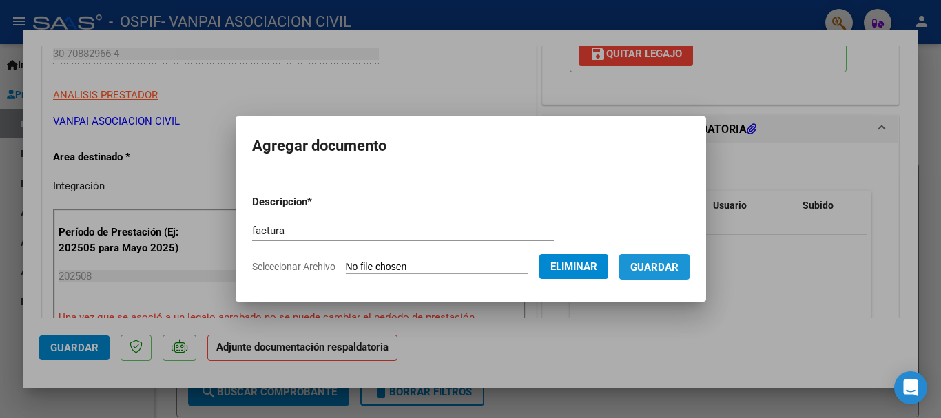
click at [666, 258] on button "Guardar" at bounding box center [654, 266] width 70 height 25
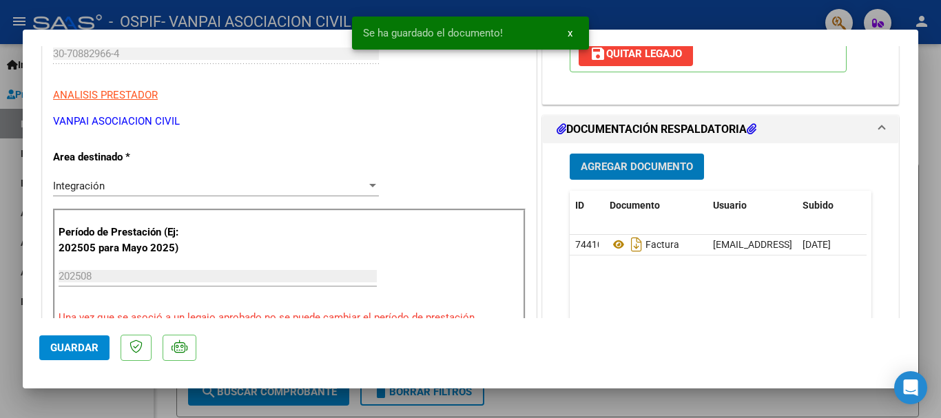
click at [643, 171] on span "Agregar Documento" at bounding box center [637, 167] width 112 height 12
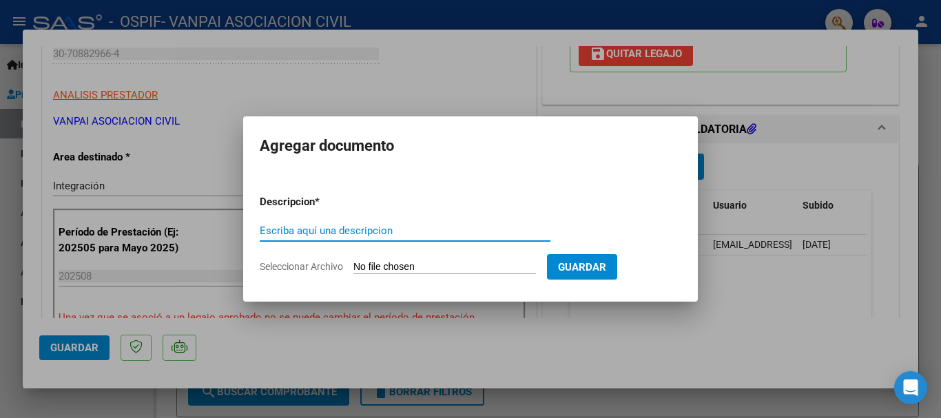
click at [307, 230] on input "Escriba aquí una descripcion" at bounding box center [405, 231] width 291 height 12
type input "planilla"
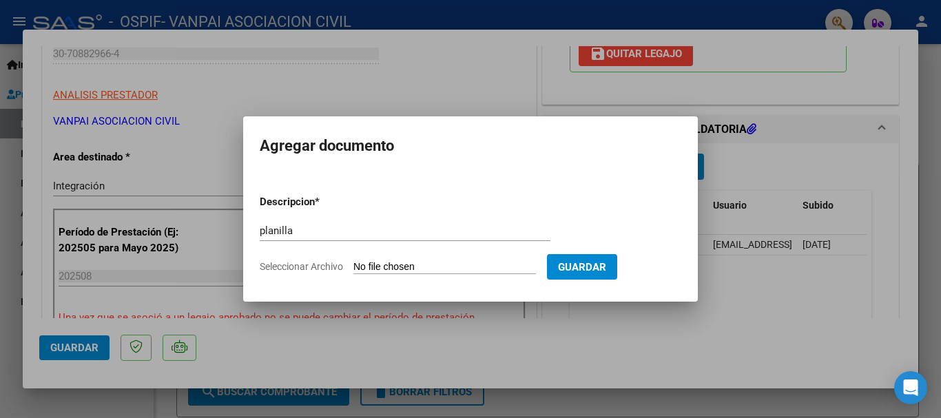
click at [373, 267] on input "Seleccionar Archivo" at bounding box center [444, 267] width 183 height 13
type input "C:\fakepath\PLANILLA.pdf"
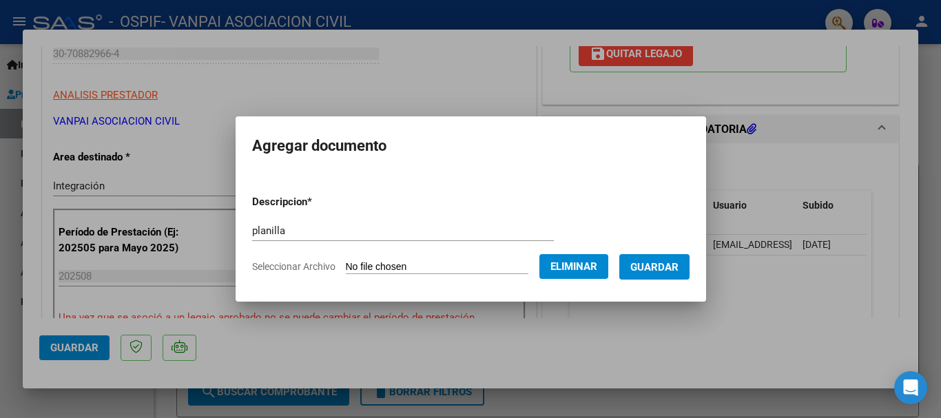
click at [649, 262] on span "Guardar" at bounding box center [654, 267] width 48 height 12
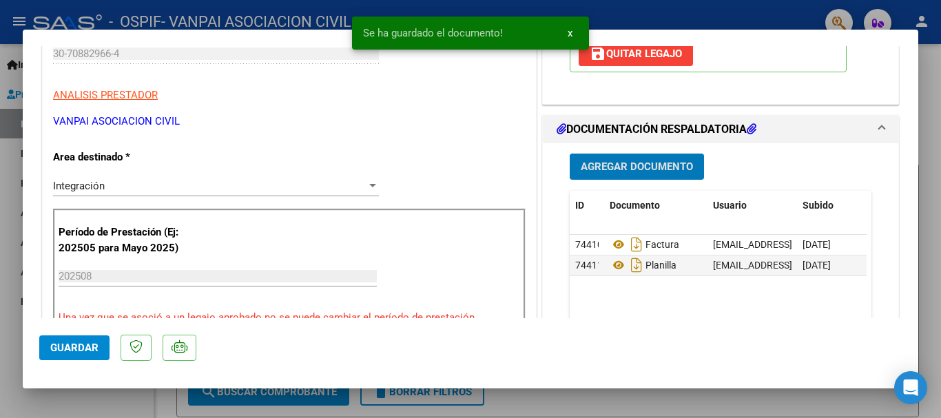
click at [78, 349] on span "Guardar" at bounding box center [74, 348] width 48 height 12
click at [12, 336] on div at bounding box center [470, 209] width 941 height 418
type input "$ 0,00"
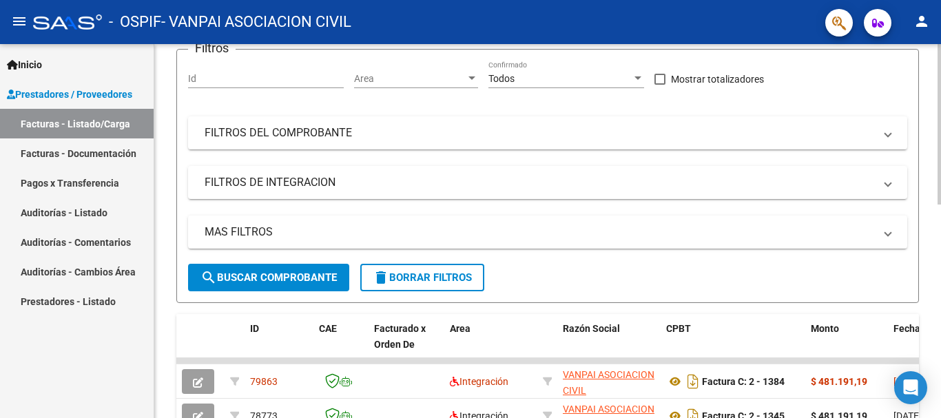
scroll to position [121, 0]
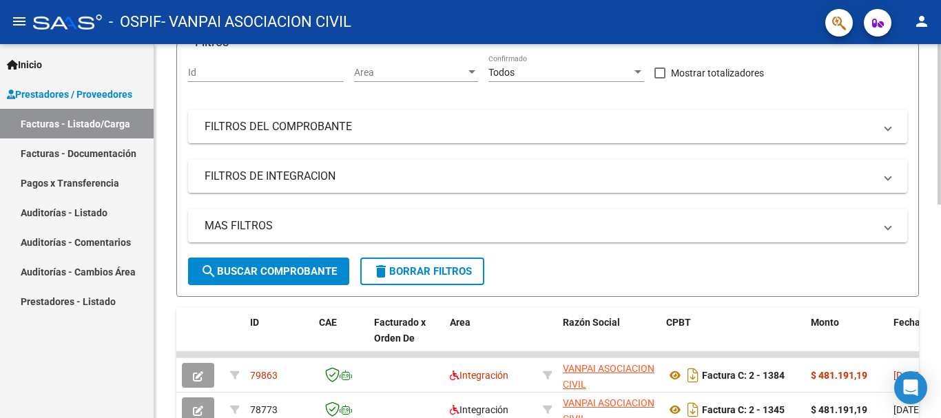
click at [940, 242] on div at bounding box center [939, 177] width 3 height 161
